Goal: Task Accomplishment & Management: Manage account settings

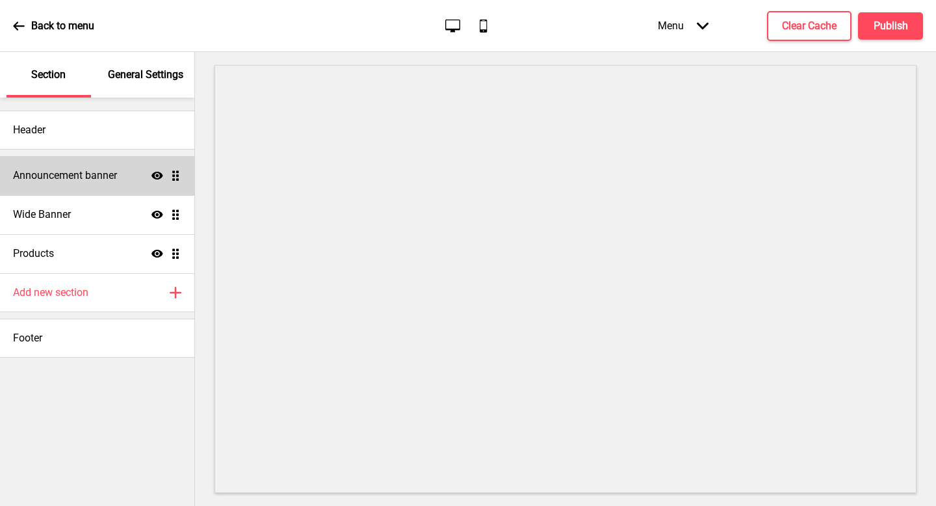
click at [102, 176] on h4 "Announcement banner" at bounding box center [65, 175] width 104 height 14
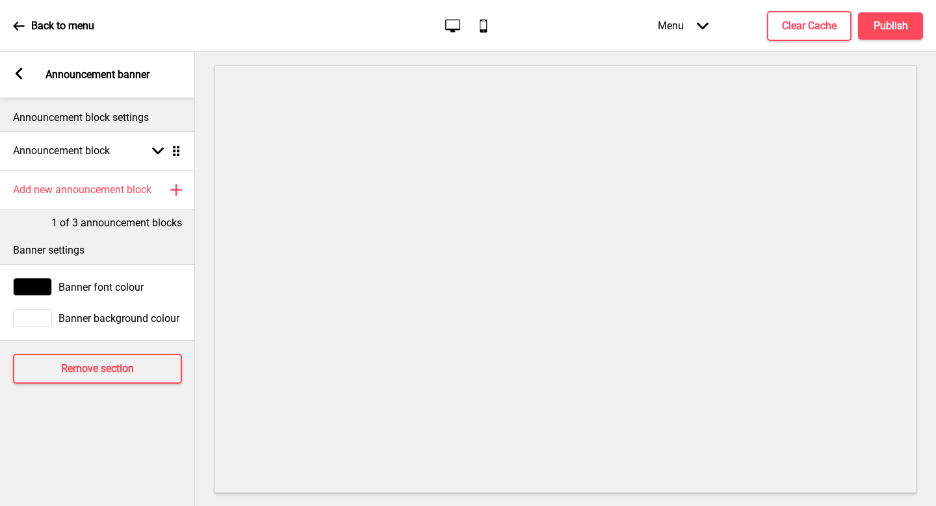
click at [9, 67] on div "Arrow left Announcement banner" at bounding box center [97, 75] width 195 height 46
click at [25, 73] on div "Arrow left Announcement banner" at bounding box center [97, 75] width 195 height 46
click at [16, 73] on icon at bounding box center [19, 74] width 7 height 12
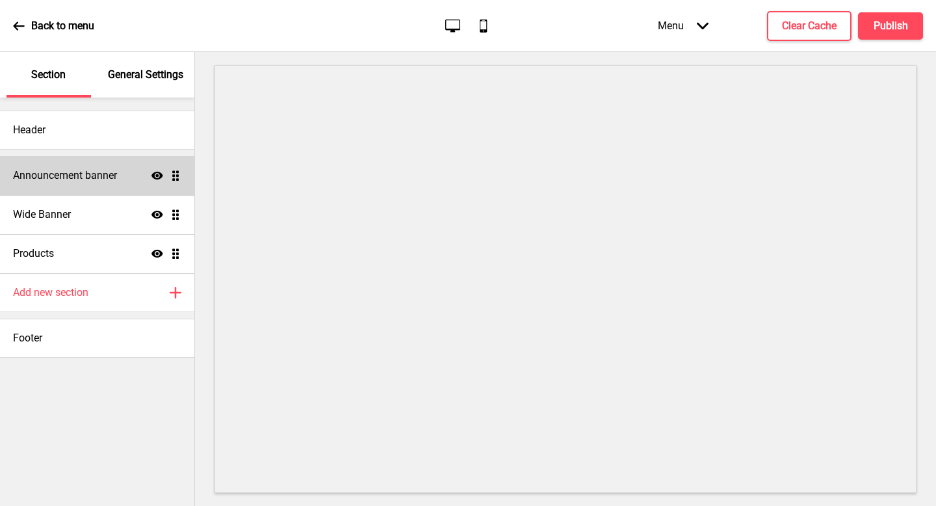
click at [116, 162] on div "Announcement banner Show Drag" at bounding box center [97, 175] width 194 height 39
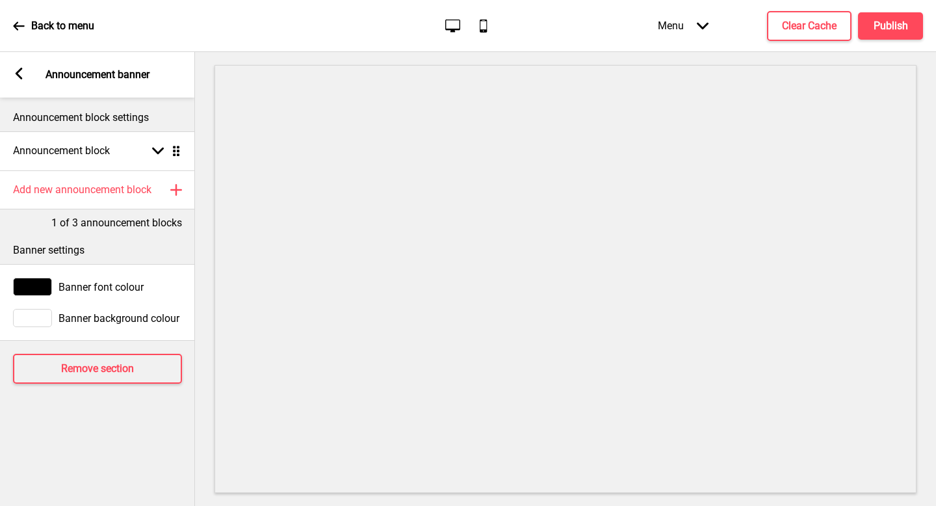
click at [18, 75] on icon at bounding box center [19, 74] width 7 height 12
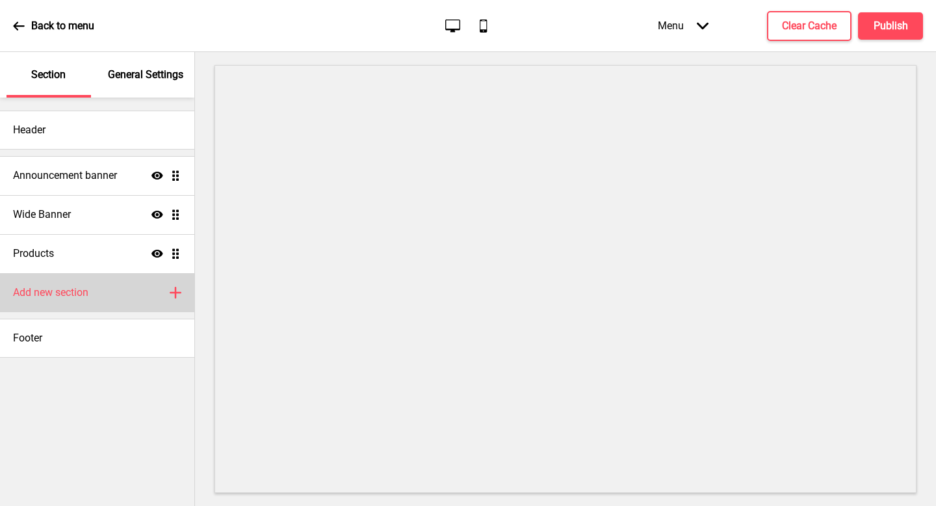
click at [88, 282] on div "Add new section Plus" at bounding box center [97, 292] width 194 height 39
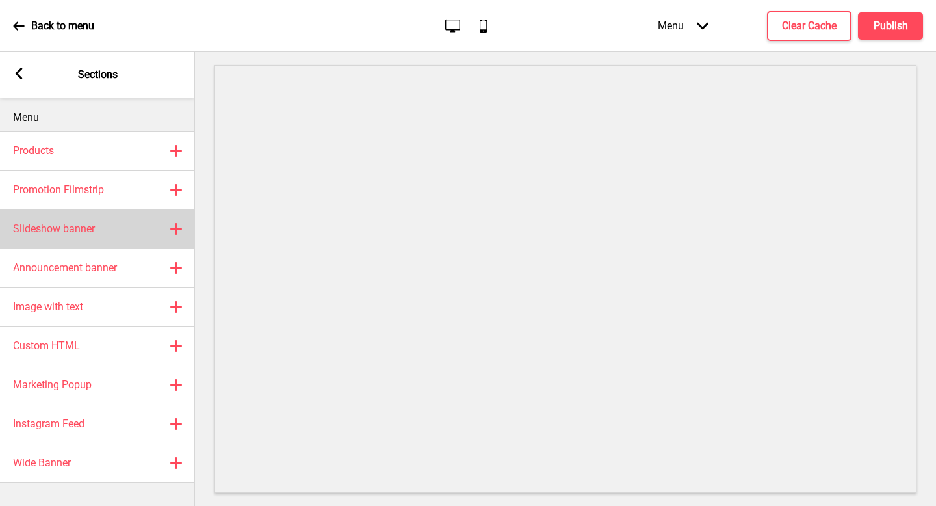
click at [75, 235] on h4 "Slideshow banner" at bounding box center [54, 229] width 82 height 14
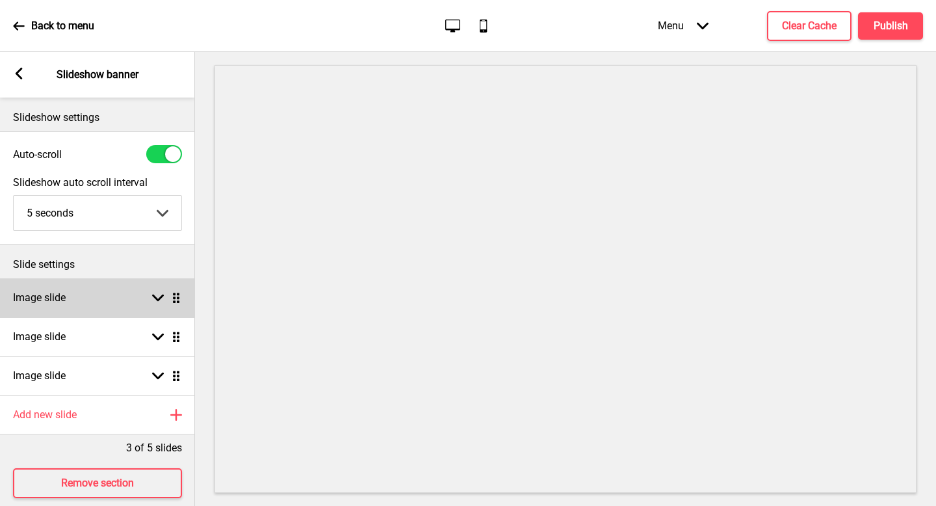
click at [92, 280] on div "Image slide Arrow down Drag" at bounding box center [97, 297] width 195 height 39
select select "right"
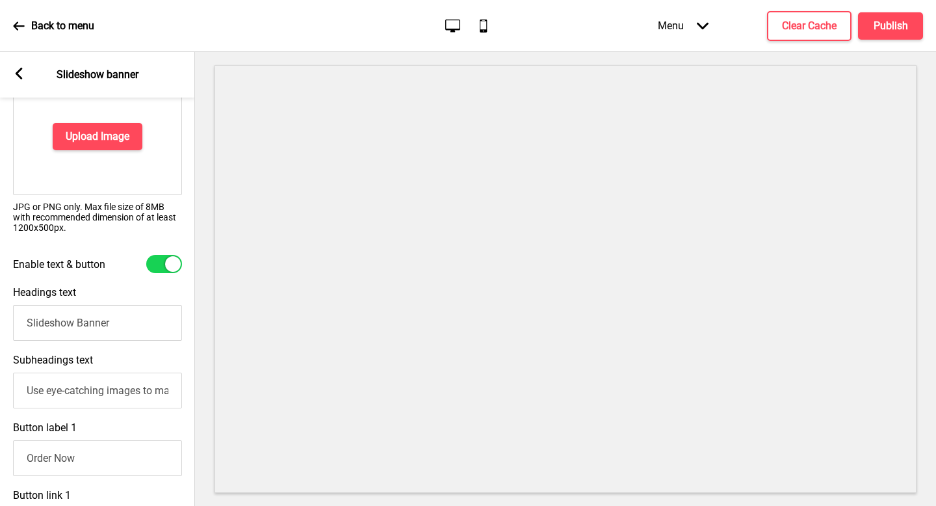
scroll to position [235, 0]
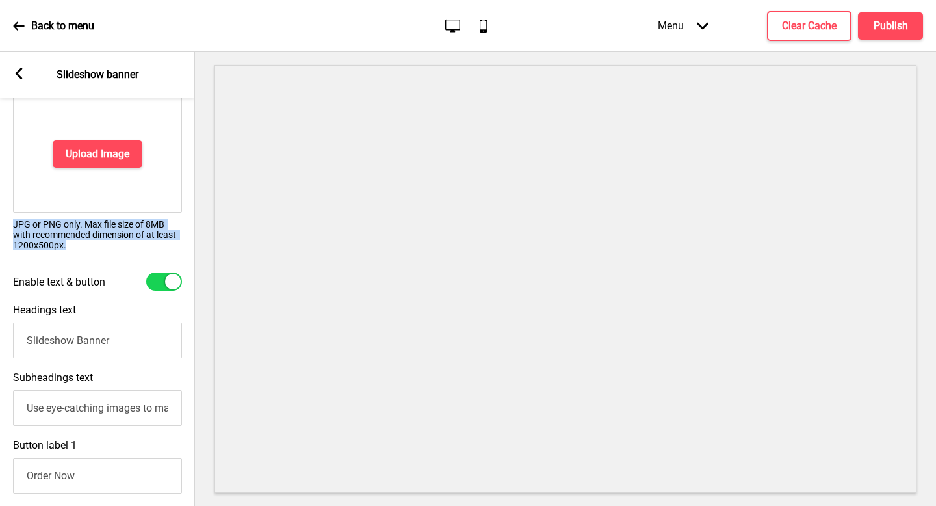
drag, startPoint x: 84, startPoint y: 248, endPoint x: 1, endPoint y: 216, distance: 89.1
click at [1, 216] on div "Upload Image JPG or PNG only. Max file size of 8MB with recommended dimension o…" at bounding box center [97, 177] width 195 height 177
copy p "JPG or PNG only. Max file size of 8MB with recommended dimension of at least 12…"
click at [19, 75] on icon at bounding box center [19, 74] width 7 height 12
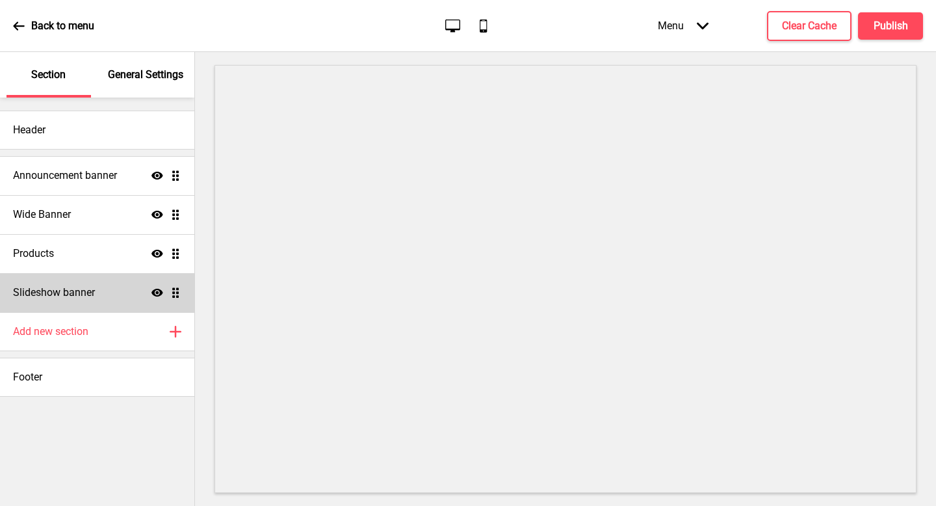
click at [152, 287] on icon "Show" at bounding box center [157, 293] width 12 height 12
click at [181, 291] on ul "Announcement banner Show Drag Wide Banner Show Drag Products Show Drag Slidesho…" at bounding box center [97, 234] width 194 height 156
click at [79, 290] on h4 "Slideshow banner" at bounding box center [54, 292] width 82 height 14
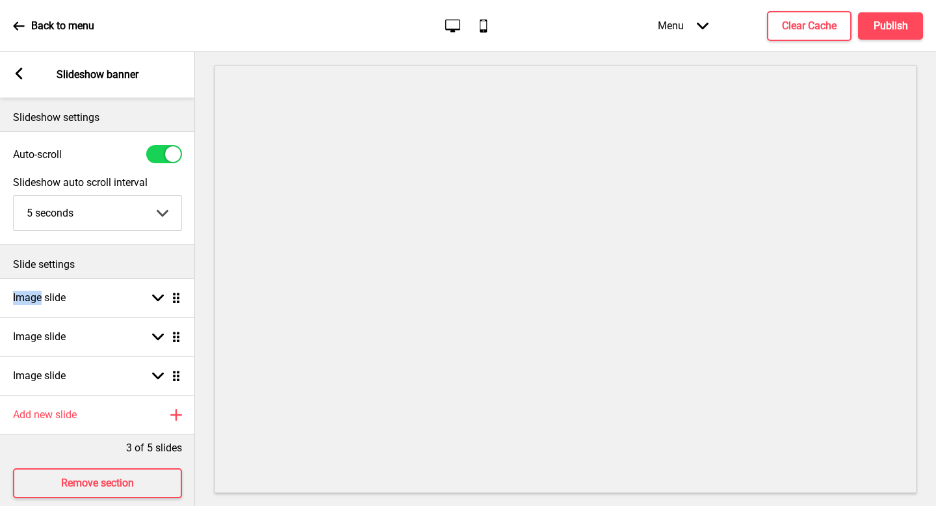
click at [79, 290] on div "Image slide Arrow down Drag" at bounding box center [97, 297] width 195 height 39
select select "right"
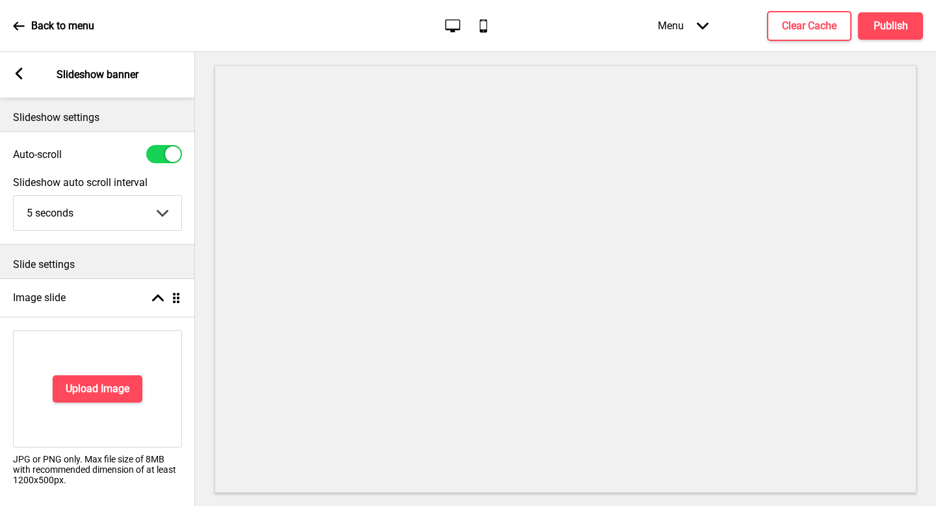
click at [138, 253] on div "Slide settings" at bounding box center [97, 261] width 195 height 34
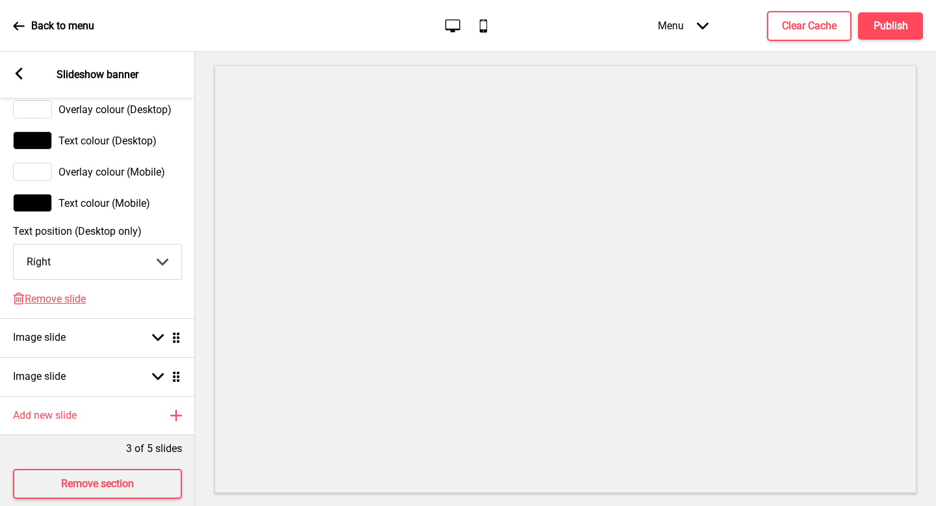
scroll to position [865, 0]
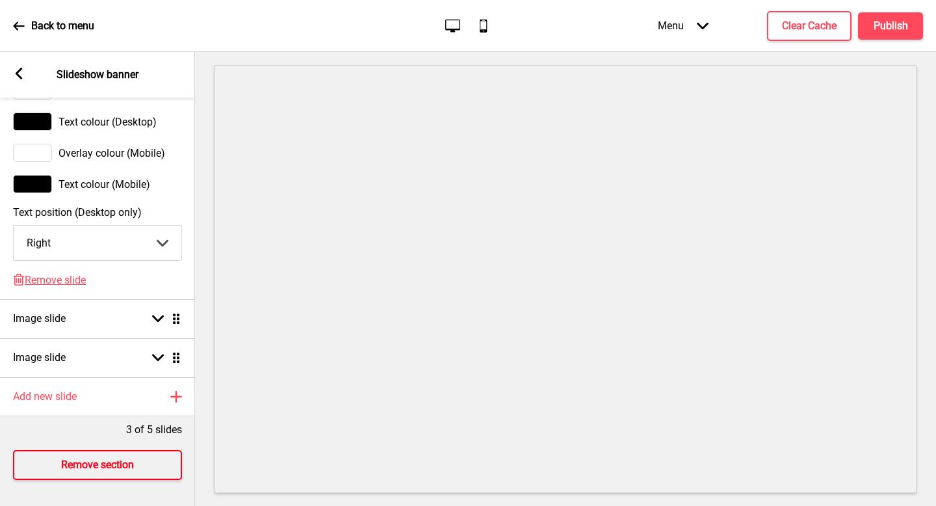
click at [124, 474] on button "Remove section" at bounding box center [97, 465] width 169 height 30
